Goal: Task Accomplishment & Management: Complete application form

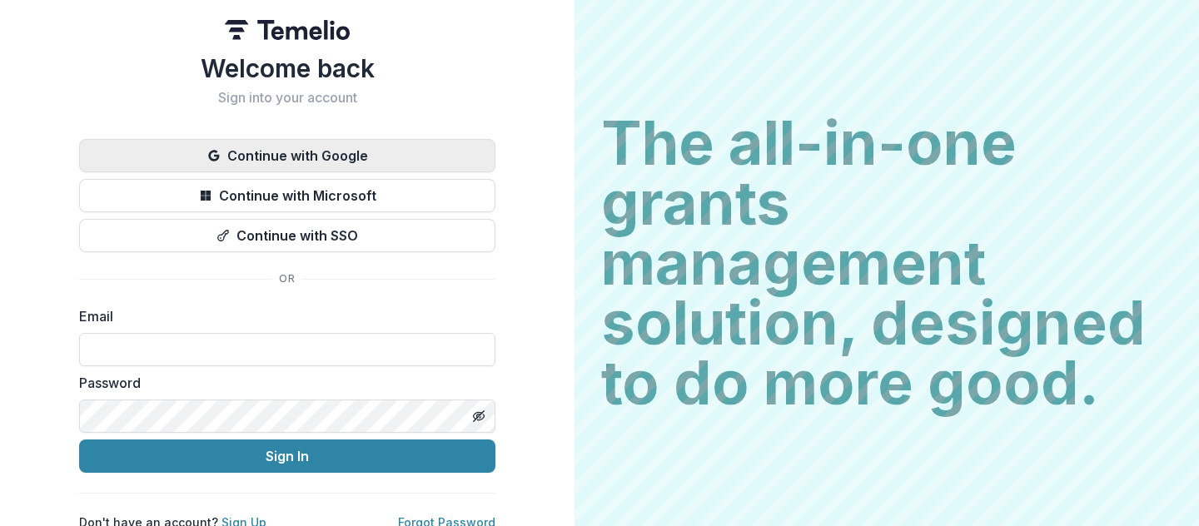
click at [306, 157] on button "Continue with Google" at bounding box center [287, 155] width 416 height 33
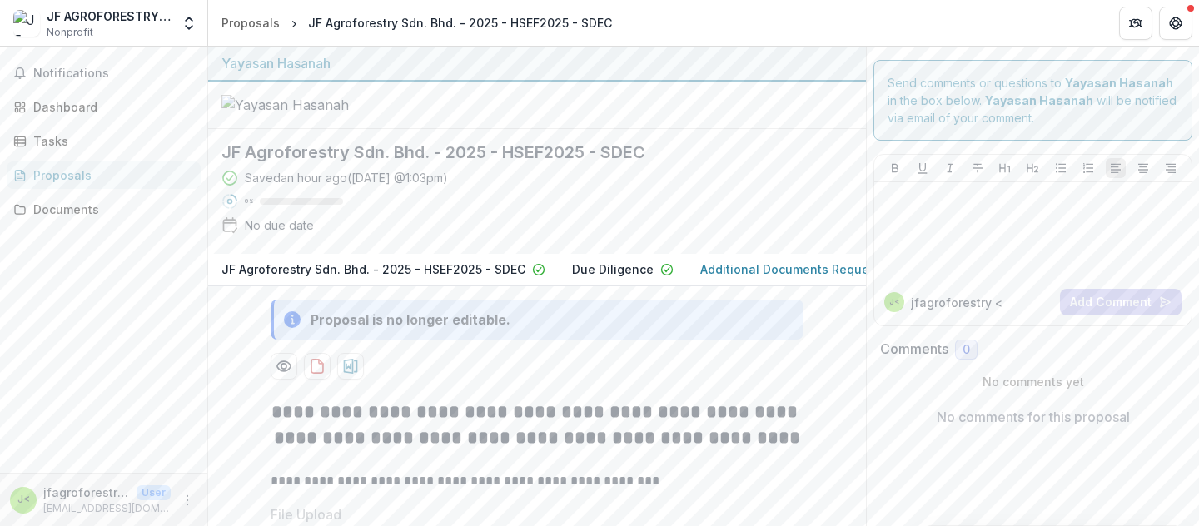
click at [745, 278] on p "Additional Documents Request" at bounding box center [790, 269] width 180 height 17
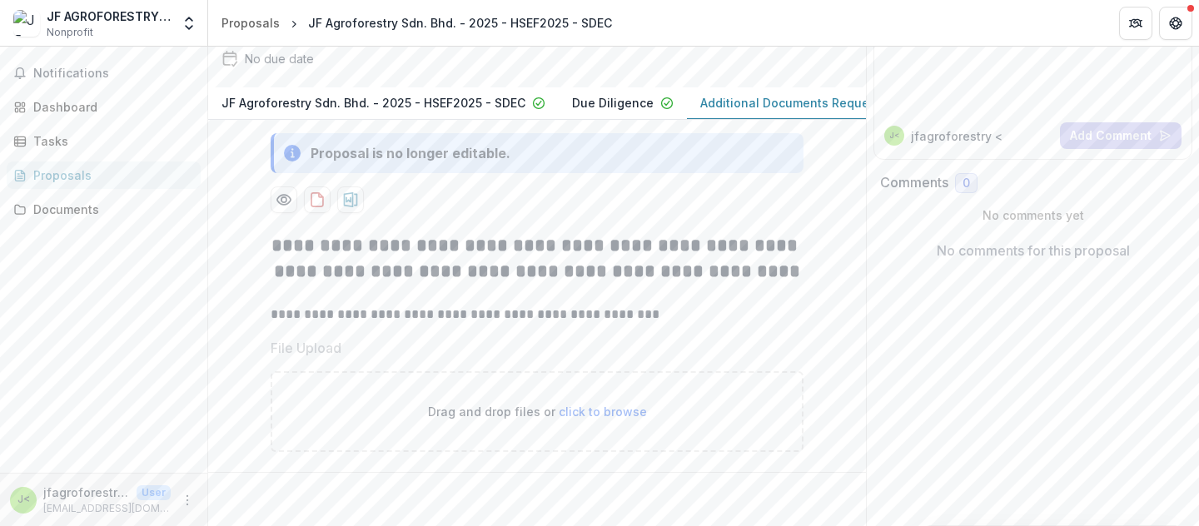
scroll to position [255, 0]
click at [615, 411] on span "click to browse" at bounding box center [603, 412] width 88 height 14
click at [610, 409] on span "click to browse" at bounding box center [603, 412] width 88 height 14
click at [620, 410] on span "click to browse" at bounding box center [603, 412] width 88 height 14
click at [620, 408] on span "click to browse" at bounding box center [603, 412] width 88 height 14
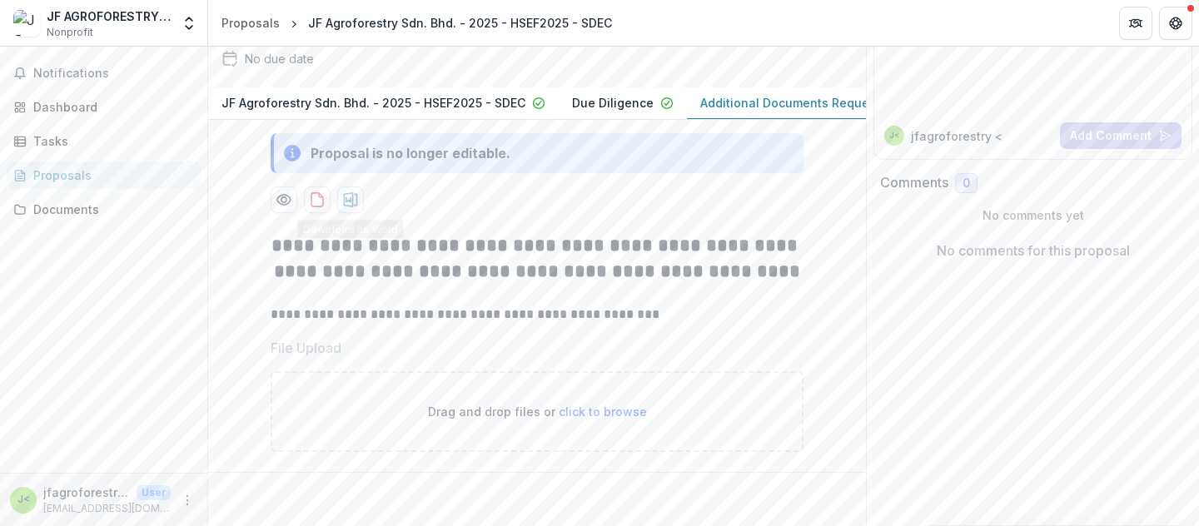
click at [558, 302] on p at bounding box center [537, 295] width 533 height 20
click at [119, 204] on div "Documents" at bounding box center [110, 209] width 154 height 17
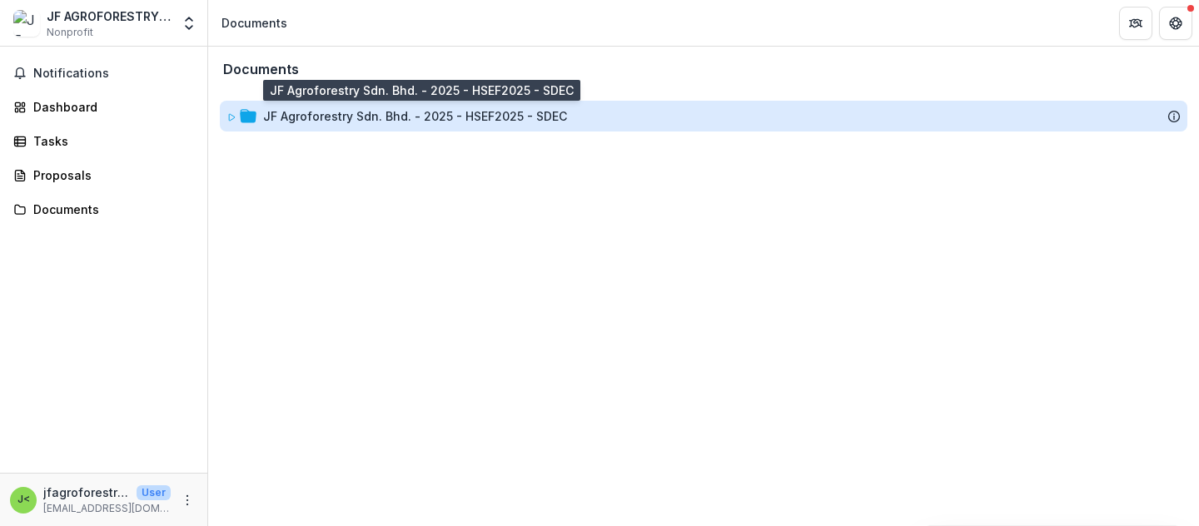
click at [376, 112] on div "JF Agroforestry Sdn. Bhd. - 2025 - HSEF2025 - SDEC" at bounding box center [415, 115] width 304 height 17
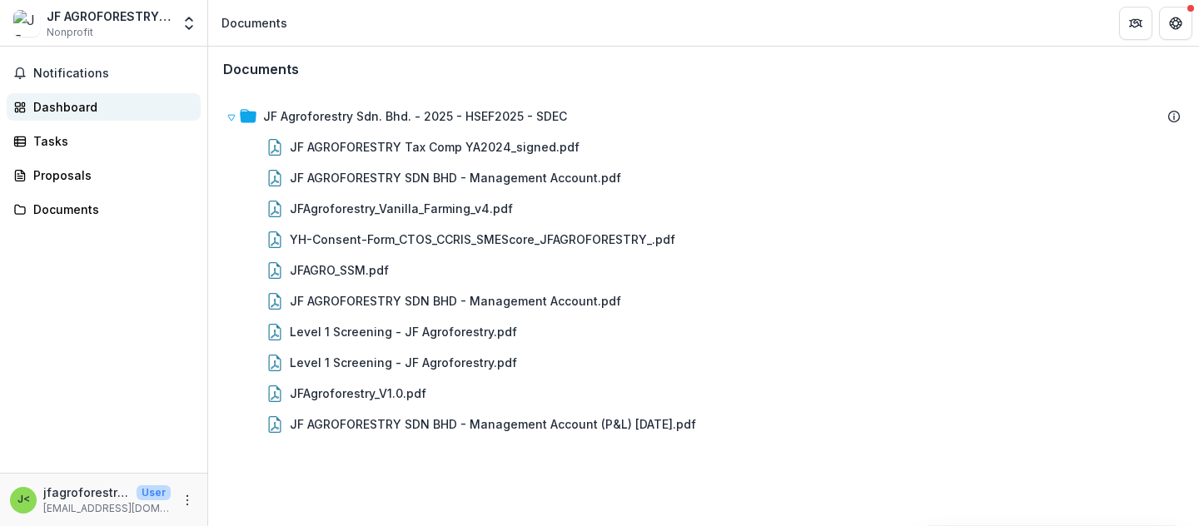
click at [85, 109] on div "Dashboard" at bounding box center [110, 106] width 154 height 17
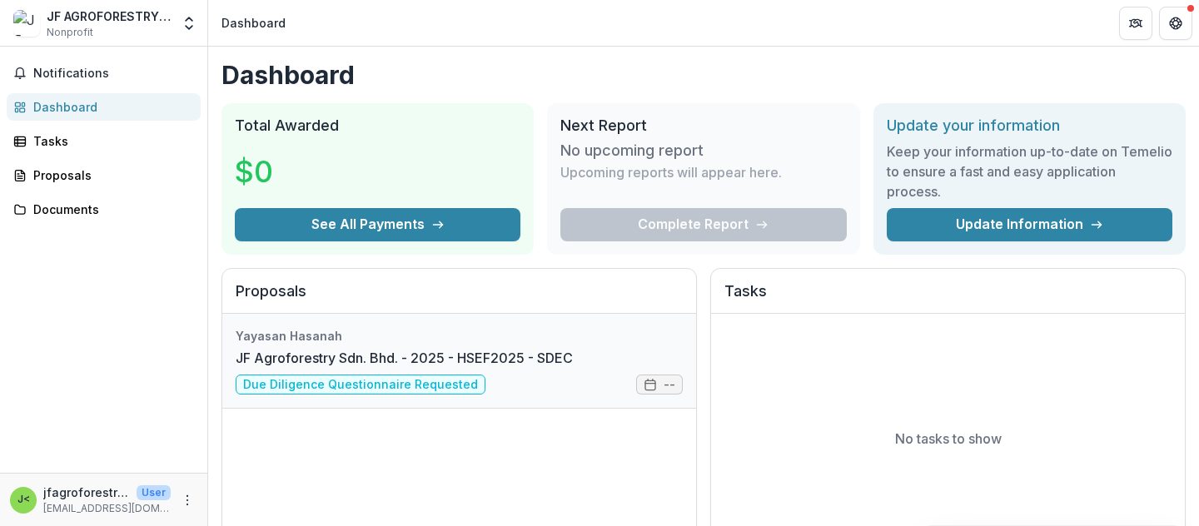
click at [321, 356] on link "JF Agroforestry Sdn. Bhd. - 2025 - HSEF2025 - SDEC" at bounding box center [404, 358] width 337 height 20
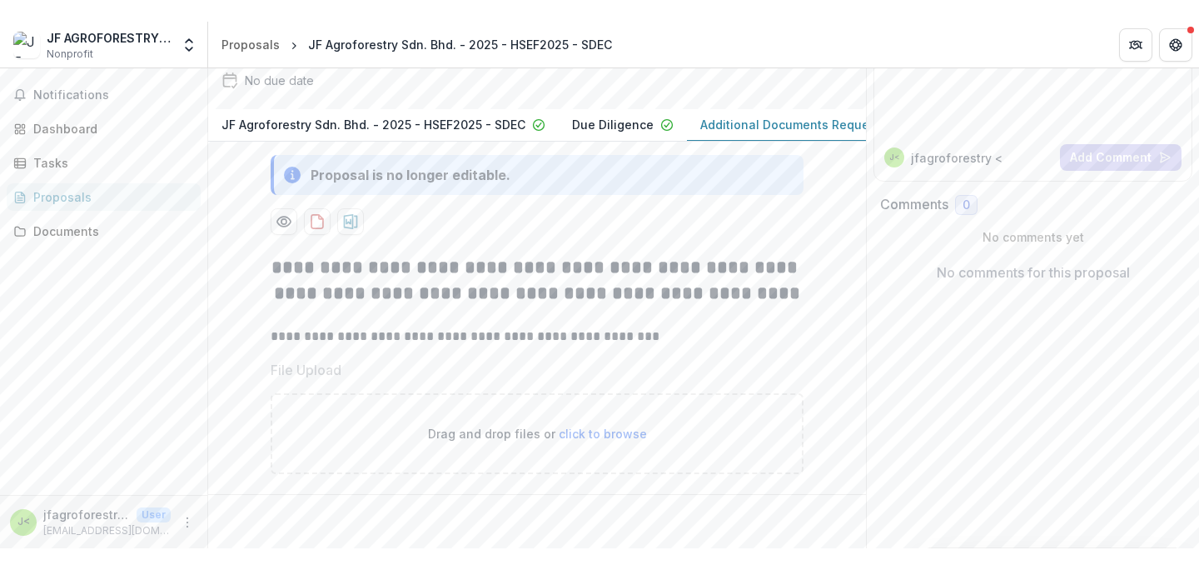
scroll to position [242, 0]
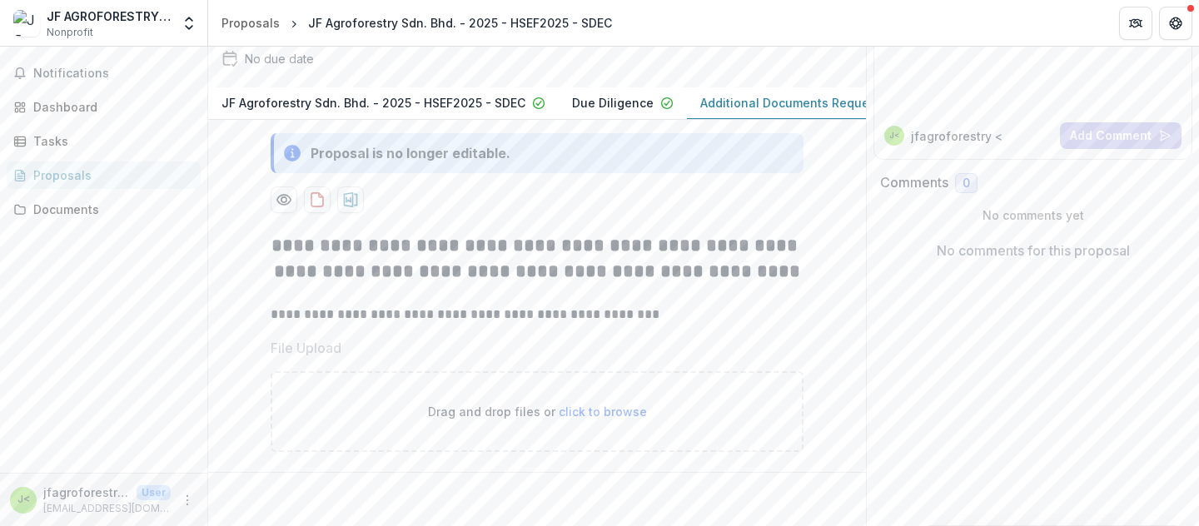
click at [590, 419] on span "click to browse" at bounding box center [603, 412] width 88 height 14
click at [603, 419] on span "click to browse" at bounding box center [603, 412] width 88 height 14
click at [602, 419] on span "click to browse" at bounding box center [603, 412] width 88 height 14
click at [594, 419] on span "click to browse" at bounding box center [603, 412] width 88 height 14
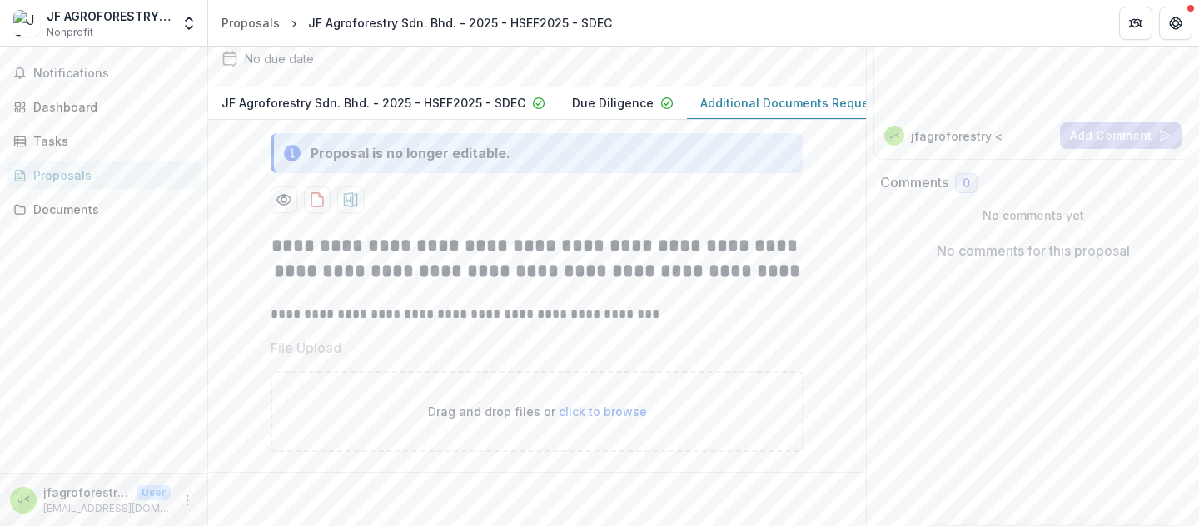
click at [589, 419] on span "click to browse" at bounding box center [603, 412] width 88 height 14
click at [590, 419] on span "click to browse" at bounding box center [603, 412] width 88 height 14
click at [620, 419] on span "click to browse" at bounding box center [603, 412] width 88 height 14
click at [618, 419] on span "click to browse" at bounding box center [603, 412] width 88 height 14
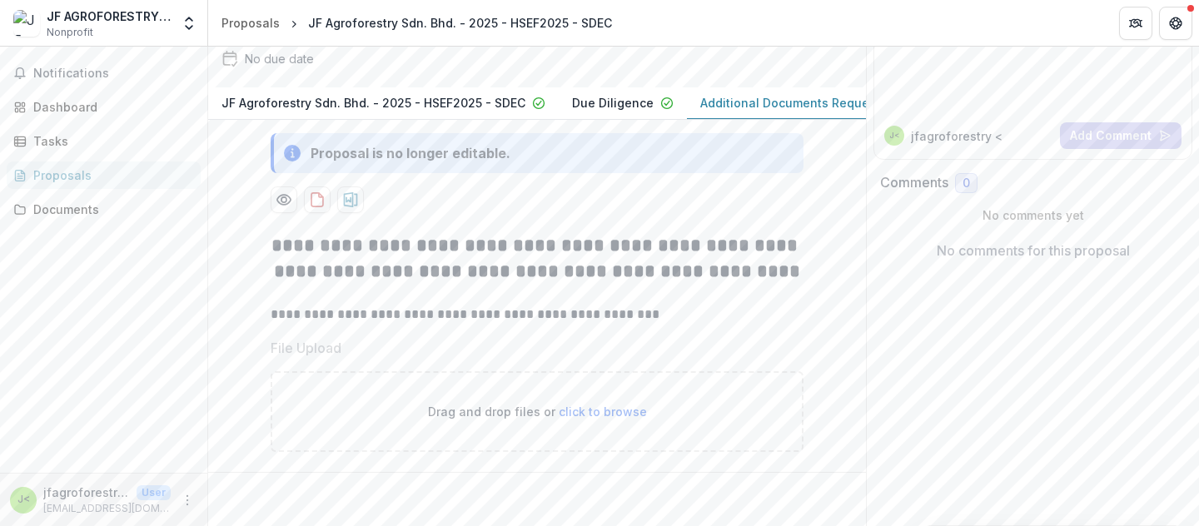
click at [605, 419] on span "click to browse" at bounding box center [603, 412] width 88 height 14
click at [582, 419] on span "click to browse" at bounding box center [603, 412] width 88 height 14
click at [440, 421] on p "Drag and drop files or click to browse" at bounding box center [537, 411] width 219 height 17
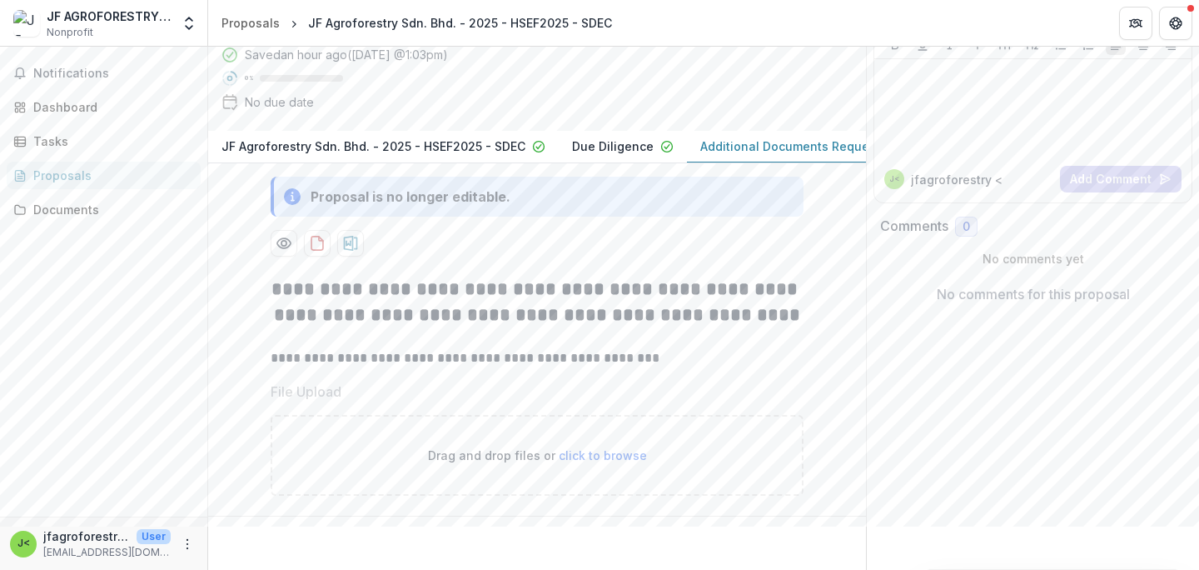
scroll to position [212, 0]
click at [590, 453] on span "click to browse" at bounding box center [603, 455] width 88 height 14
click at [591, 457] on span "click to browse" at bounding box center [603, 455] width 88 height 14
click at [591, 456] on span "click to browse" at bounding box center [603, 455] width 88 height 14
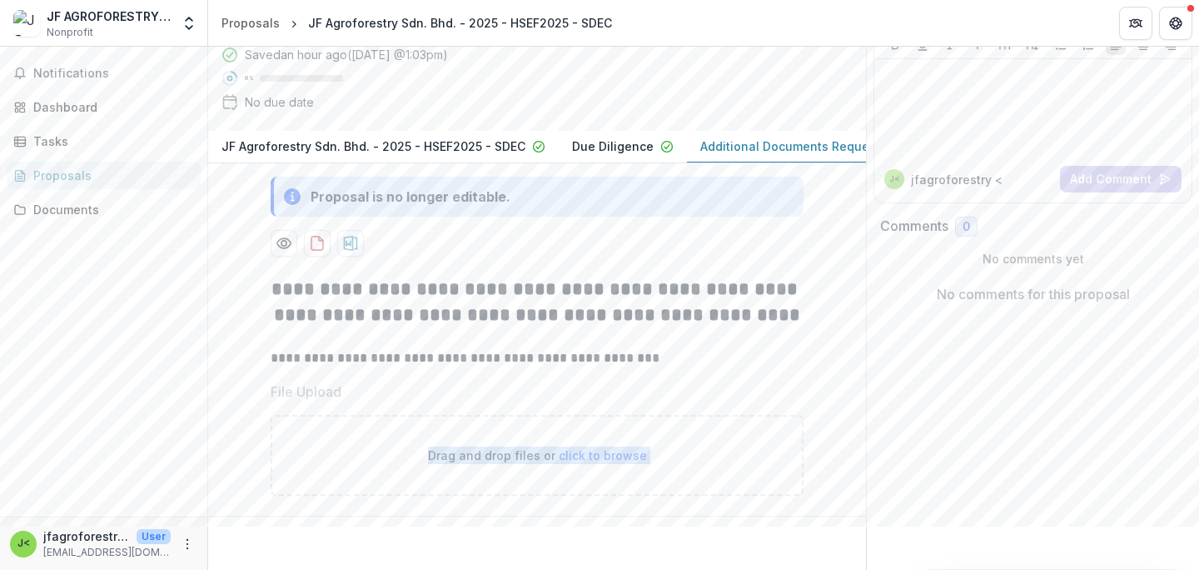
click at [591, 456] on span "click to browse" at bounding box center [603, 455] width 88 height 14
click at [602, 376] on div "**********" at bounding box center [537, 386] width 533 height 246
